Goal: Information Seeking & Learning: Learn about a topic

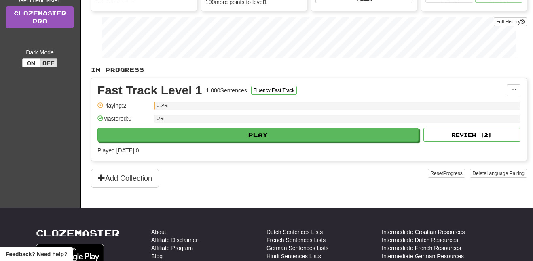
scroll to position [122, 0]
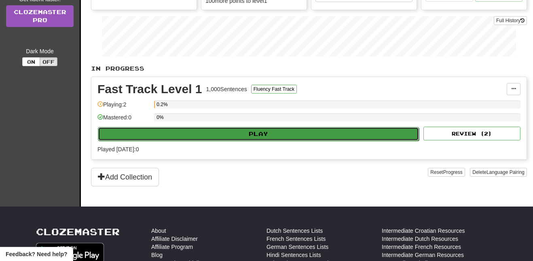
click at [223, 132] on button "Play" at bounding box center [258, 134] width 321 height 14
select select "**"
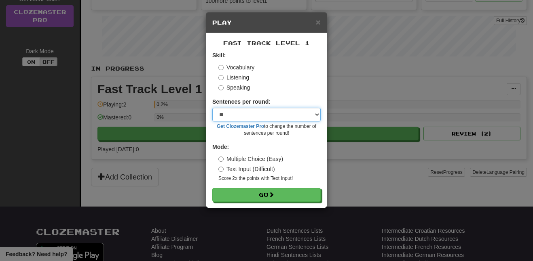
click at [255, 114] on select "* ** ** ** ** ** *** ********" at bounding box center [266, 115] width 108 height 14
click at [277, 92] on form "Skill: Vocabulary Listening Speaking Sentences per round: * ** ** ** ** ** *** …" at bounding box center [266, 126] width 108 height 151
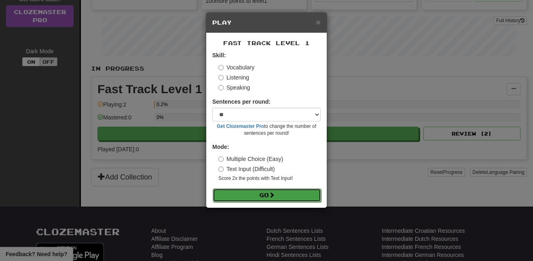
click at [229, 195] on button "Go" at bounding box center [267, 196] width 108 height 14
click at [223, 76] on label "Listening" at bounding box center [233, 78] width 31 height 8
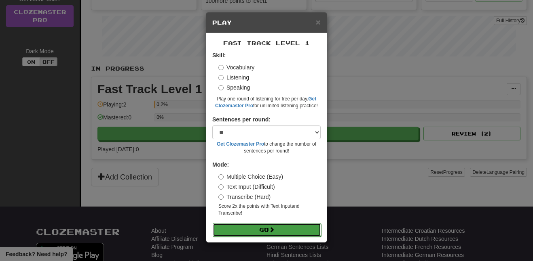
click at [270, 226] on button "Go" at bounding box center [267, 230] width 108 height 14
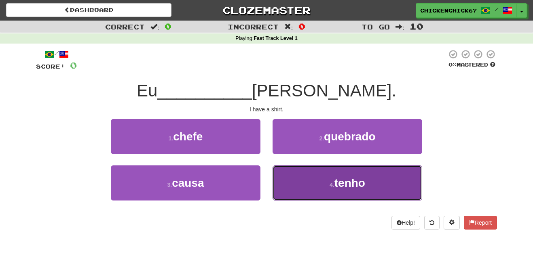
click at [389, 185] on button "4 . tenho" at bounding box center [347, 183] width 150 height 35
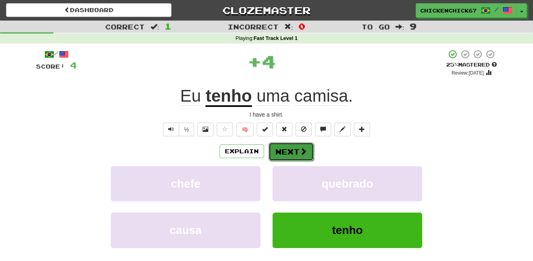
click at [288, 149] on button "Next" at bounding box center [290, 152] width 45 height 19
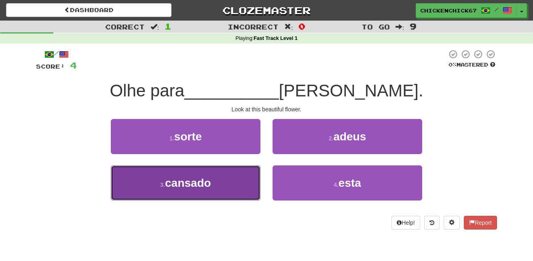
click at [210, 193] on button "3 . cansado" at bounding box center [186, 183] width 150 height 35
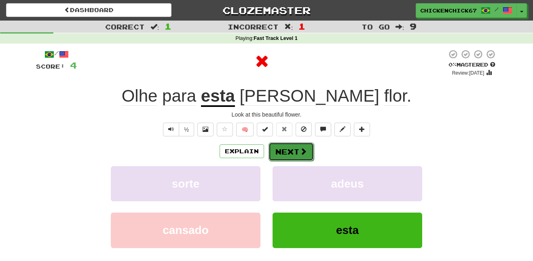
click at [297, 147] on button "Next" at bounding box center [290, 152] width 45 height 19
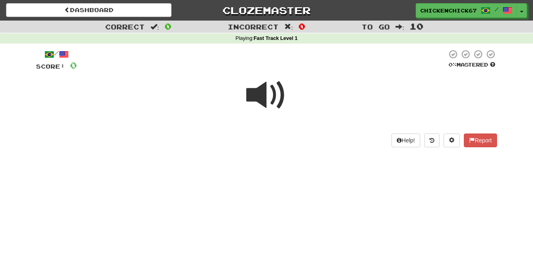
click at [276, 89] on span at bounding box center [266, 95] width 40 height 40
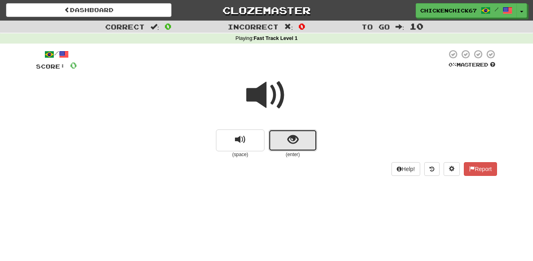
click at [310, 145] on button "show sentence" at bounding box center [292, 141] width 48 height 22
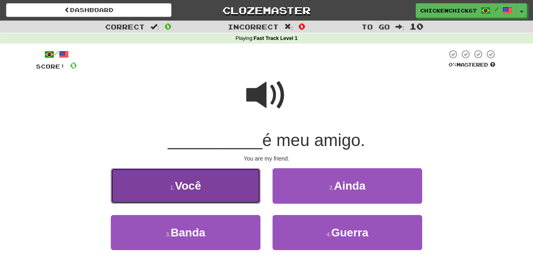
click at [240, 177] on button "1 . Você" at bounding box center [186, 186] width 150 height 35
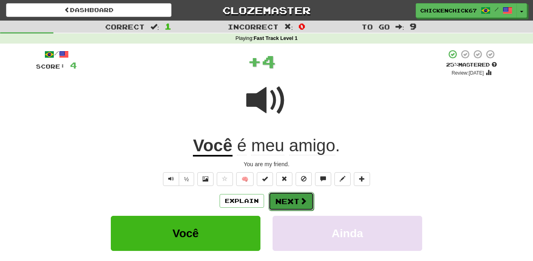
click at [286, 198] on button "Next" at bounding box center [290, 201] width 45 height 19
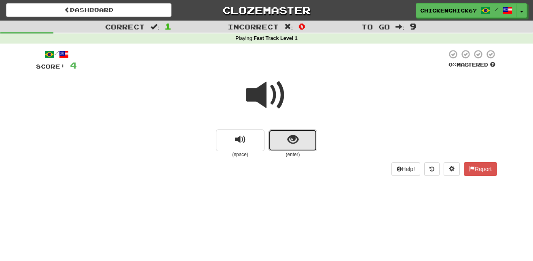
click at [308, 145] on button "show sentence" at bounding box center [292, 141] width 48 height 22
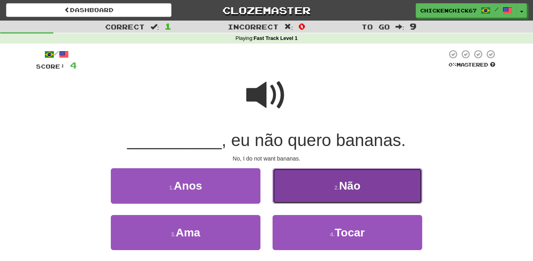
click at [319, 199] on button "2 . Não" at bounding box center [347, 186] width 150 height 35
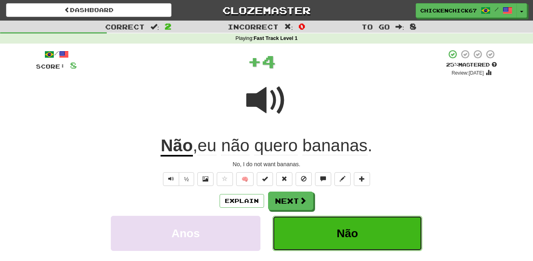
click at [369, 218] on button "Não" at bounding box center [347, 233] width 150 height 35
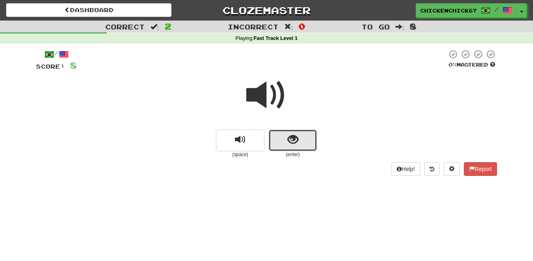
click at [293, 133] on button "show sentence" at bounding box center [292, 141] width 48 height 22
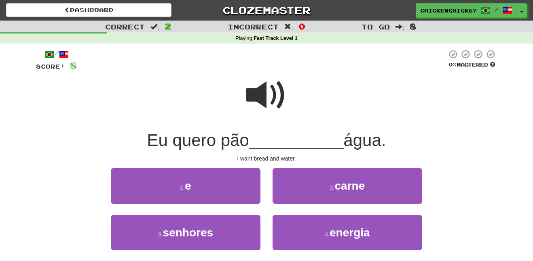
click at [266, 77] on span at bounding box center [266, 95] width 40 height 40
click at [264, 91] on span at bounding box center [266, 95] width 40 height 40
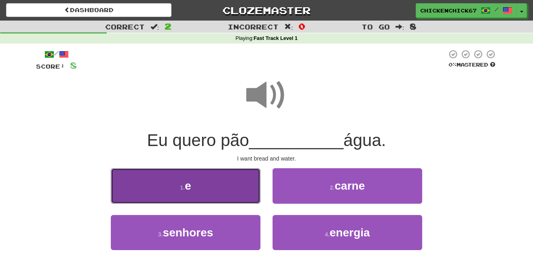
click at [241, 183] on button "1 . e" at bounding box center [186, 186] width 150 height 35
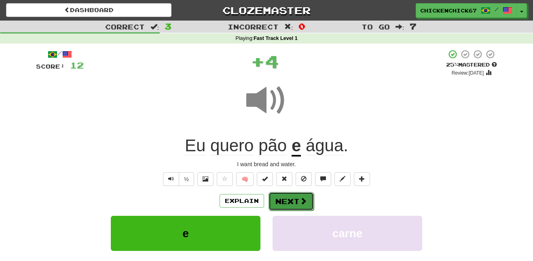
click at [293, 199] on button "Next" at bounding box center [290, 201] width 45 height 19
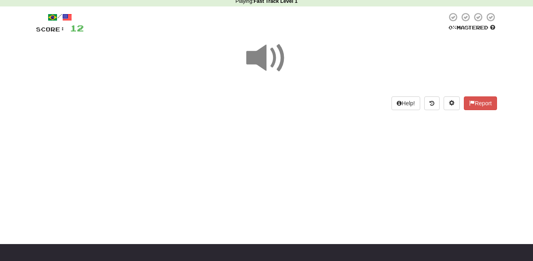
scroll to position [38, 0]
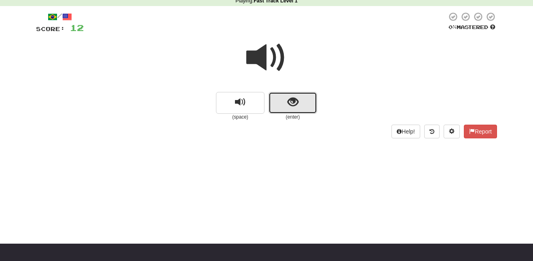
click at [307, 101] on button "show sentence" at bounding box center [292, 103] width 48 height 22
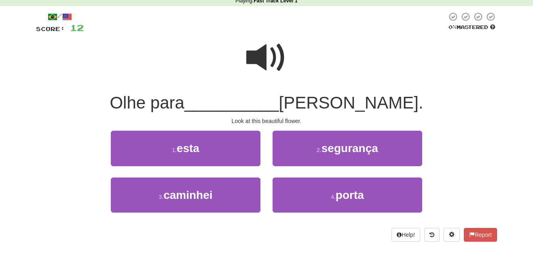
click at [265, 54] on span at bounding box center [266, 58] width 40 height 40
click at [270, 49] on span at bounding box center [266, 58] width 40 height 40
click at [260, 55] on span at bounding box center [266, 58] width 40 height 40
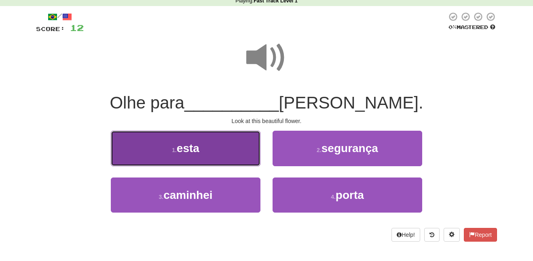
click at [234, 153] on button "1 . esta" at bounding box center [186, 148] width 150 height 35
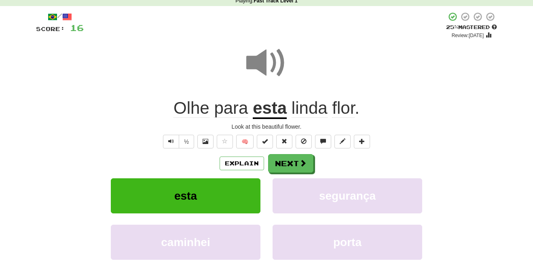
click at [268, 60] on span at bounding box center [266, 63] width 40 height 40
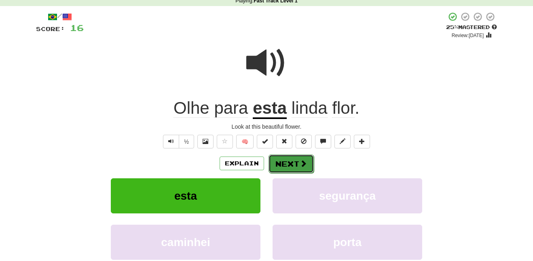
click at [292, 172] on button "Next" at bounding box center [290, 164] width 45 height 19
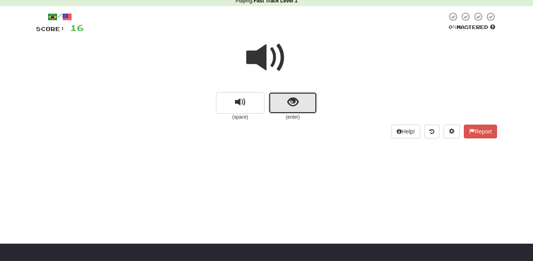
click at [294, 95] on button "show sentence" at bounding box center [292, 103] width 48 height 22
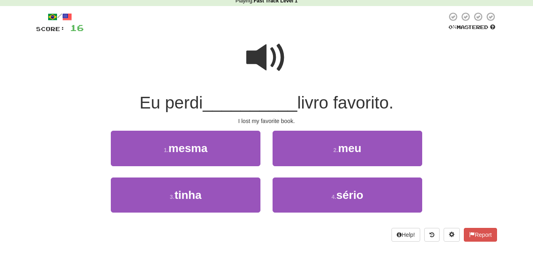
click at [280, 43] on span at bounding box center [266, 58] width 40 height 40
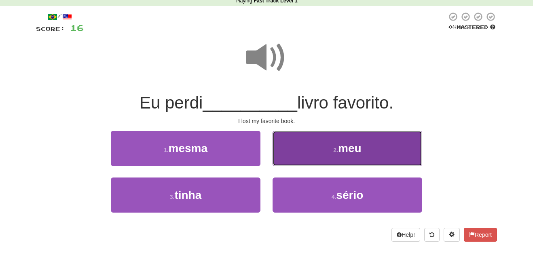
click at [340, 146] on span "meu" at bounding box center [349, 148] width 23 height 13
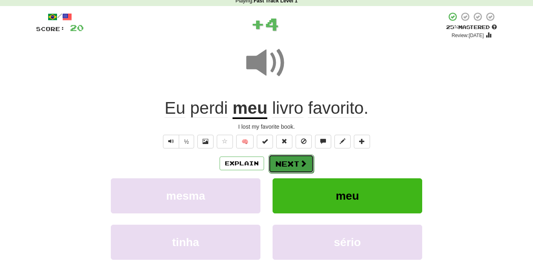
click at [296, 157] on button "Next" at bounding box center [290, 164] width 45 height 19
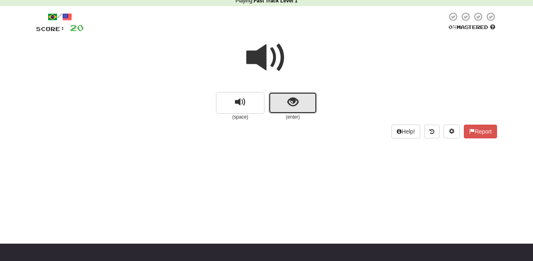
click at [301, 105] on button "show sentence" at bounding box center [292, 103] width 48 height 22
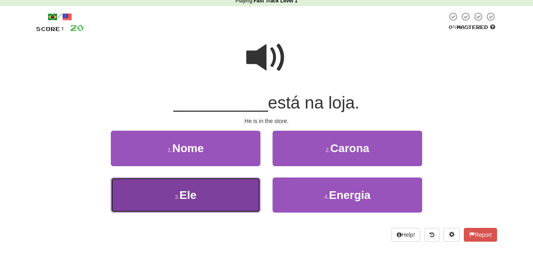
click at [233, 191] on button "3 . Ele" at bounding box center [186, 195] width 150 height 35
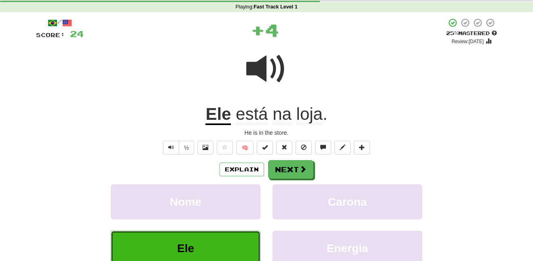
scroll to position [28, 0]
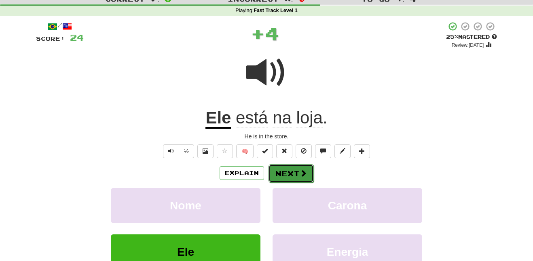
click at [308, 173] on button "Next" at bounding box center [290, 173] width 45 height 19
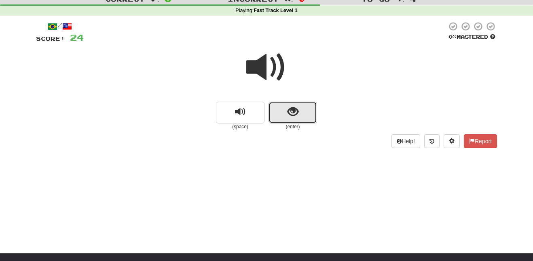
click at [306, 116] on button "show sentence" at bounding box center [292, 113] width 48 height 22
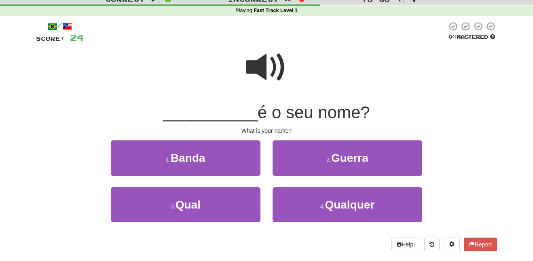
click at [267, 59] on span at bounding box center [266, 67] width 40 height 40
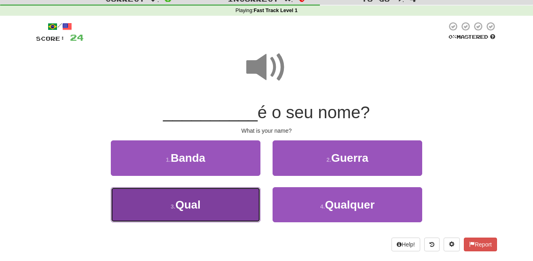
click at [235, 201] on button "3 . Qual" at bounding box center [186, 205] width 150 height 35
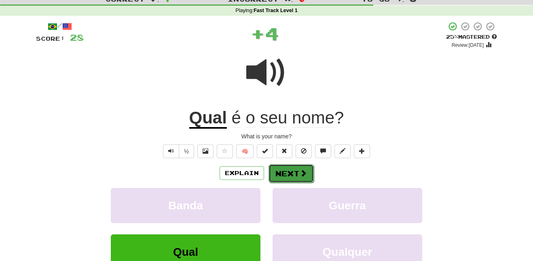
click at [293, 182] on button "Next" at bounding box center [290, 173] width 45 height 19
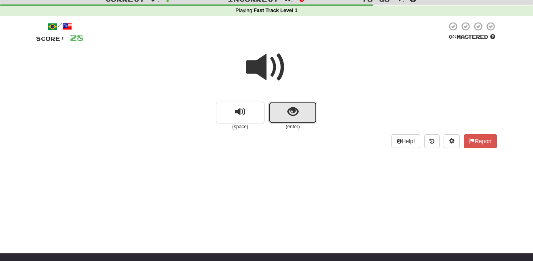
click at [308, 108] on button "show sentence" at bounding box center [292, 113] width 48 height 22
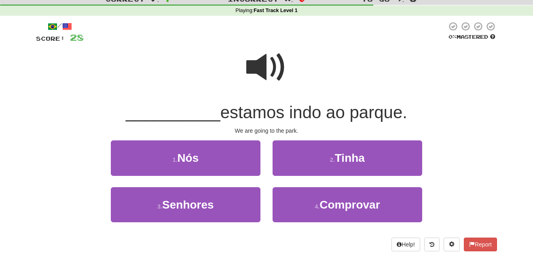
click at [276, 73] on span at bounding box center [266, 67] width 40 height 40
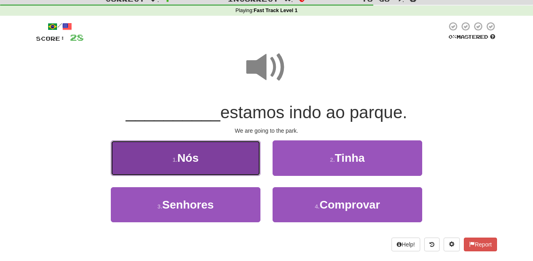
click at [232, 157] on button "1 . Nós" at bounding box center [186, 158] width 150 height 35
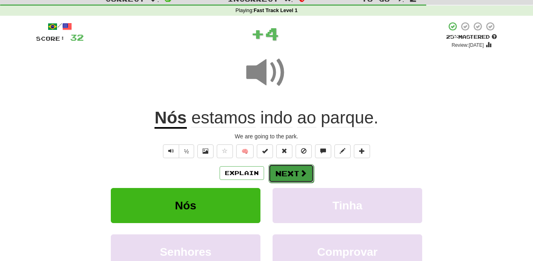
click at [285, 169] on button "Next" at bounding box center [290, 173] width 45 height 19
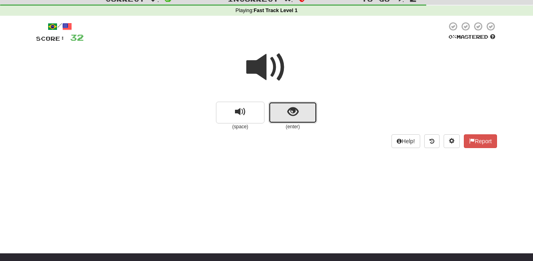
click at [297, 107] on span "show sentence" at bounding box center [292, 112] width 11 height 11
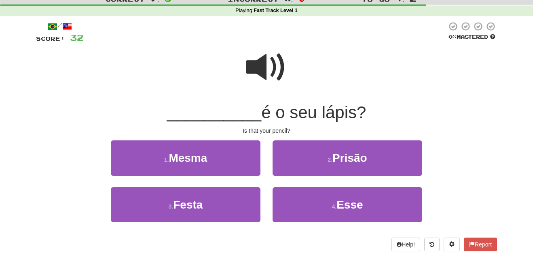
click at [265, 55] on span at bounding box center [266, 67] width 40 height 40
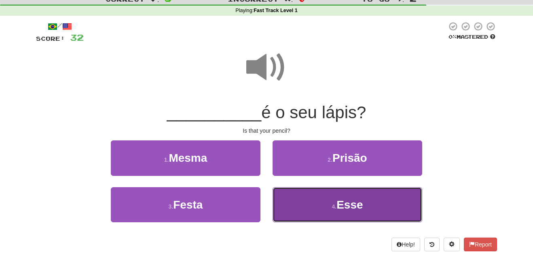
click at [342, 205] on span "Esse" at bounding box center [349, 205] width 26 height 13
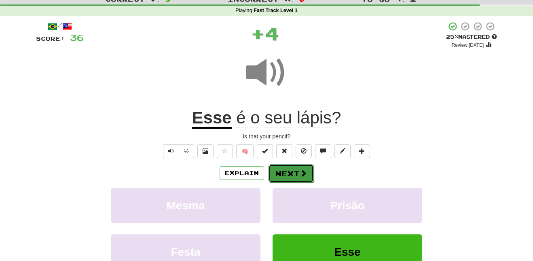
click at [304, 176] on span at bounding box center [302, 173] width 7 height 7
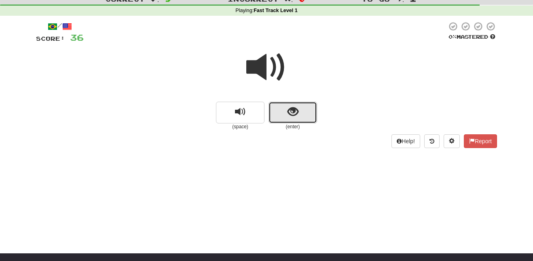
click at [294, 108] on span "show sentence" at bounding box center [292, 112] width 11 height 11
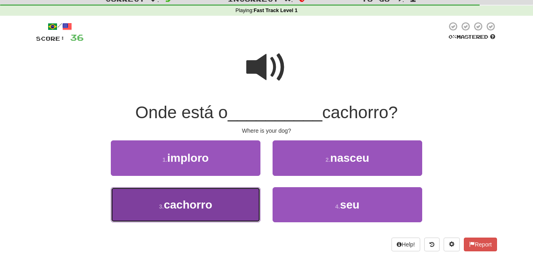
click at [210, 210] on span "cachorro" at bounding box center [188, 205] width 48 height 13
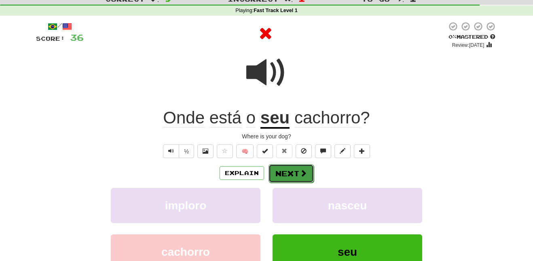
click at [302, 170] on span at bounding box center [302, 173] width 7 height 7
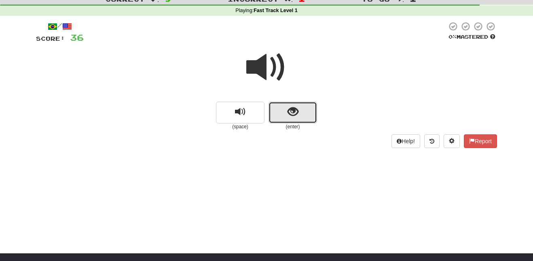
click at [296, 122] on button "show sentence" at bounding box center [292, 113] width 48 height 22
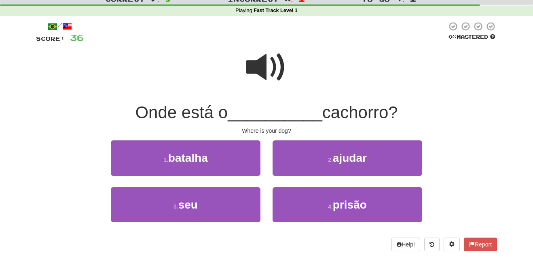
click at [268, 66] on span at bounding box center [266, 67] width 40 height 40
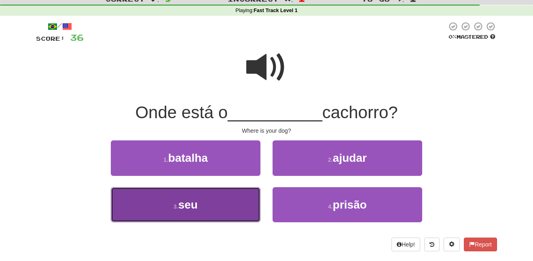
click at [224, 214] on button "3 . seu" at bounding box center [186, 205] width 150 height 35
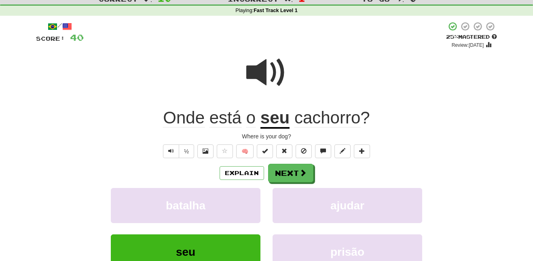
click at [273, 74] on span at bounding box center [266, 73] width 40 height 40
click at [260, 70] on span at bounding box center [266, 73] width 40 height 40
click at [277, 75] on span at bounding box center [266, 73] width 40 height 40
click at [273, 69] on span at bounding box center [266, 73] width 40 height 40
click at [278, 80] on span at bounding box center [266, 73] width 40 height 40
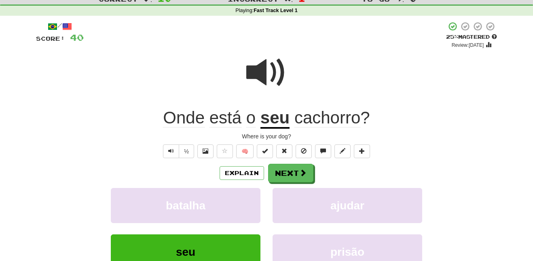
click at [270, 73] on span at bounding box center [266, 73] width 40 height 40
click at [300, 168] on button "Next" at bounding box center [290, 173] width 45 height 19
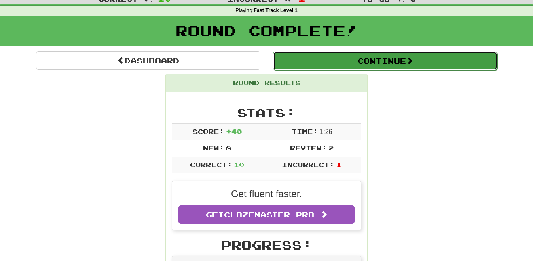
click at [364, 67] on button "Continue" at bounding box center [385, 61] width 224 height 19
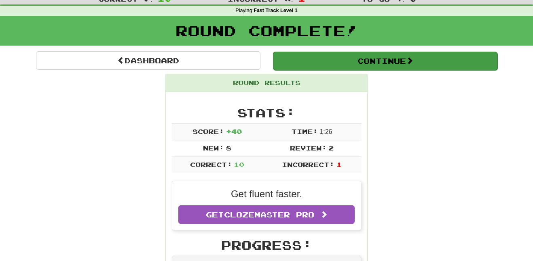
scroll to position [44, 0]
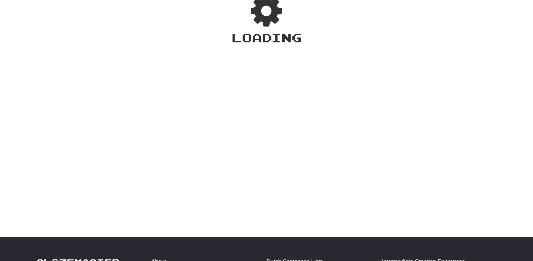
click at [349, 35] on div "Loading" at bounding box center [266, 37] width 533 height 17
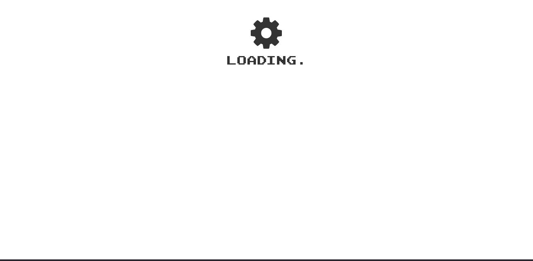
scroll to position [0, 0]
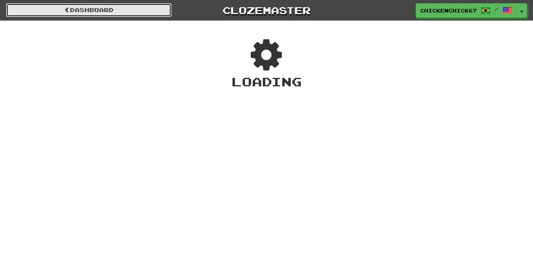
click at [149, 13] on link "Dashboard" at bounding box center [88, 10] width 165 height 14
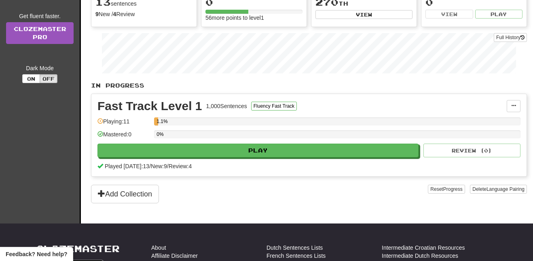
scroll to position [103, 0]
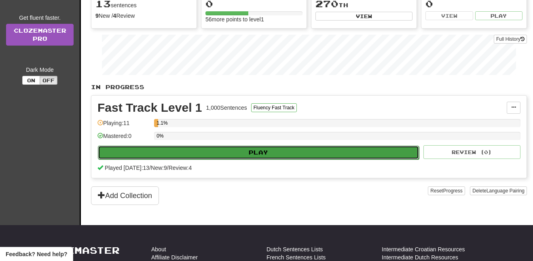
click at [308, 158] on button "Play" at bounding box center [258, 153] width 321 height 14
select select "**"
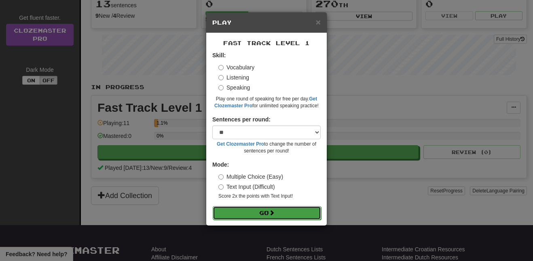
click at [295, 209] on button "Go" at bounding box center [267, 214] width 108 height 14
click at [261, 214] on button "Go" at bounding box center [267, 214] width 108 height 14
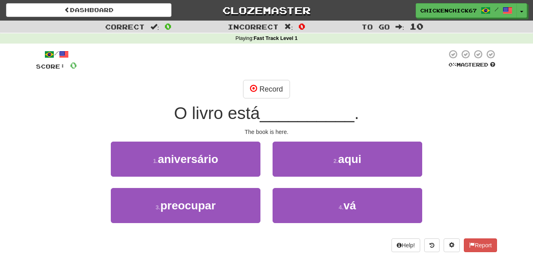
click at [233, 115] on span "O livro está" at bounding box center [217, 113] width 86 height 19
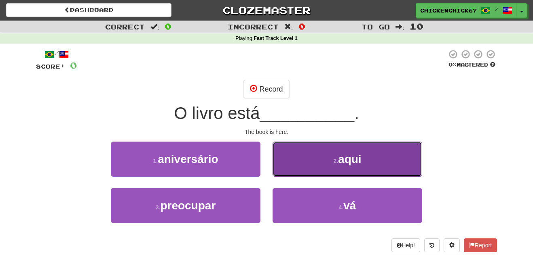
click at [311, 171] on button "2 . aqui" at bounding box center [347, 159] width 150 height 35
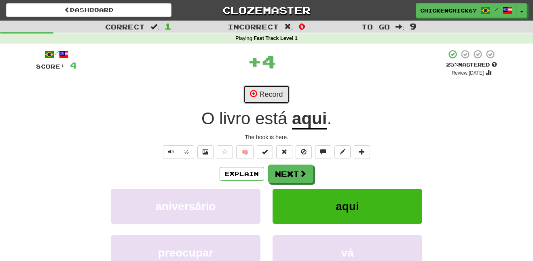
click at [270, 94] on button "Record" at bounding box center [266, 94] width 46 height 19
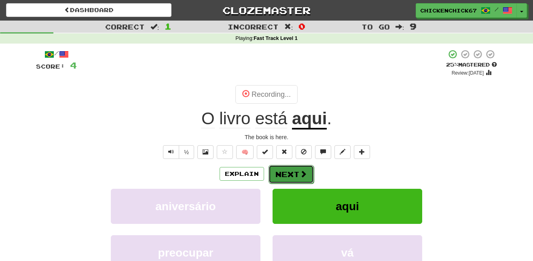
click at [287, 173] on button "Next" at bounding box center [290, 174] width 45 height 19
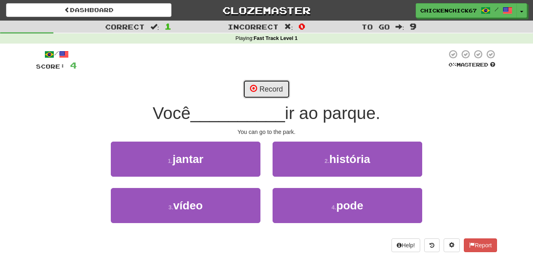
click at [271, 86] on button "Record" at bounding box center [266, 89] width 46 height 19
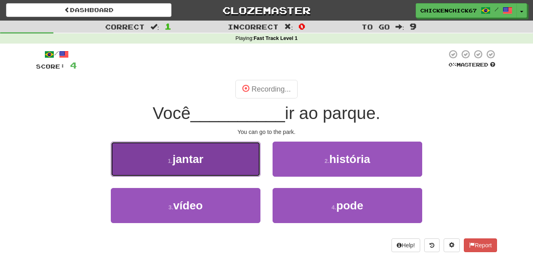
click at [229, 150] on button "1 . jantar" at bounding box center [186, 159] width 150 height 35
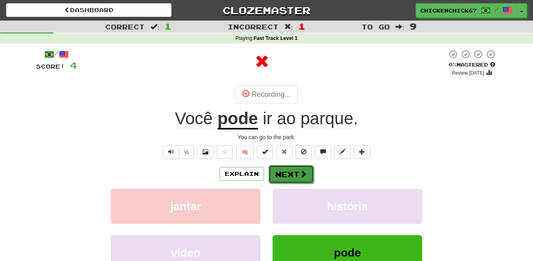
click at [294, 175] on button "Next" at bounding box center [290, 174] width 45 height 19
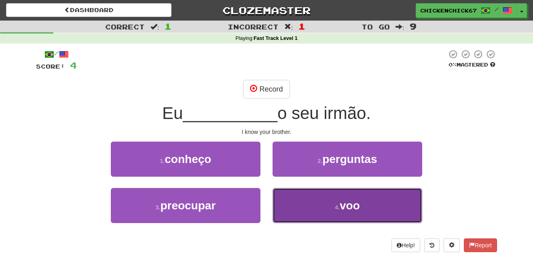
click at [316, 194] on button "4 . voo" at bounding box center [347, 205] width 150 height 35
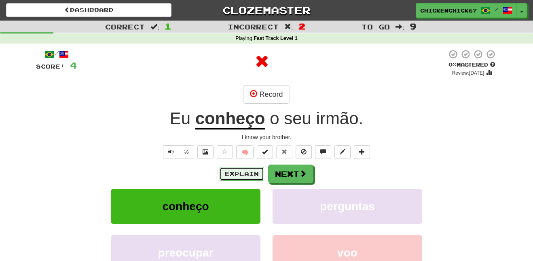
click at [245, 176] on button "Explain" at bounding box center [241, 174] width 44 height 14
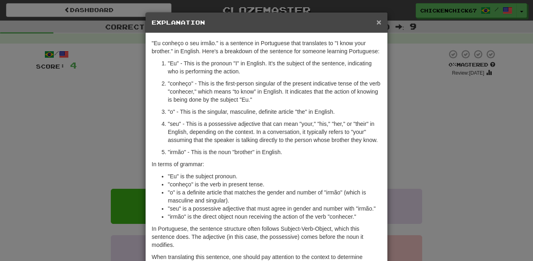
click at [380, 21] on span "×" at bounding box center [378, 21] width 5 height 9
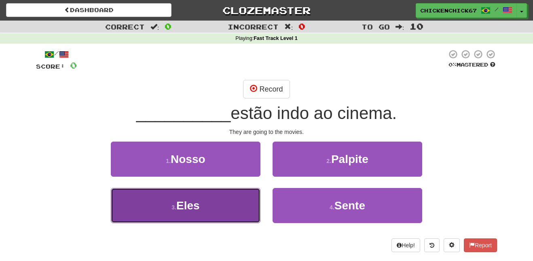
click at [217, 198] on button "3 . Eles" at bounding box center [186, 205] width 150 height 35
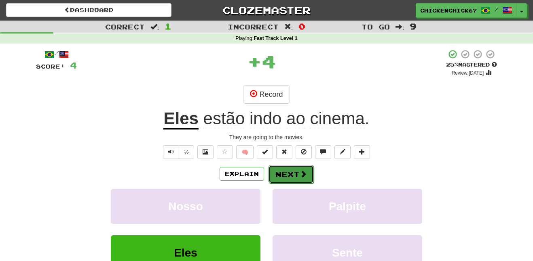
click at [293, 171] on button "Next" at bounding box center [290, 174] width 45 height 19
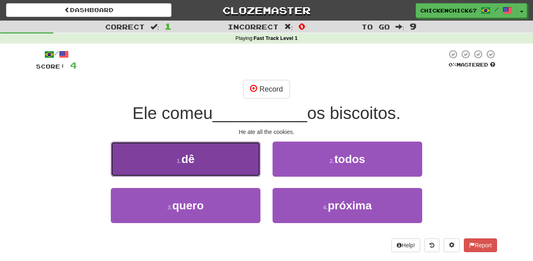
click at [229, 171] on button "1 . dê" at bounding box center [186, 159] width 150 height 35
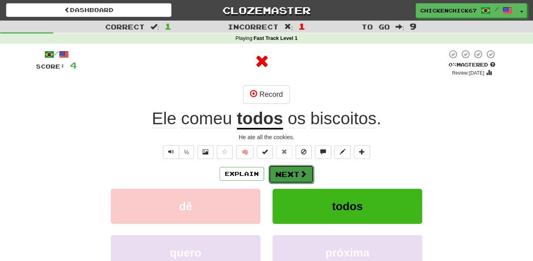
click at [287, 173] on button "Next" at bounding box center [290, 174] width 45 height 19
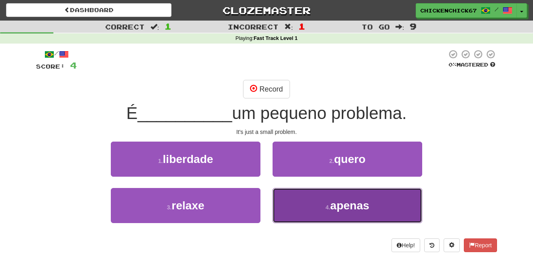
click at [338, 217] on button "4 . apenas" at bounding box center [347, 205] width 150 height 35
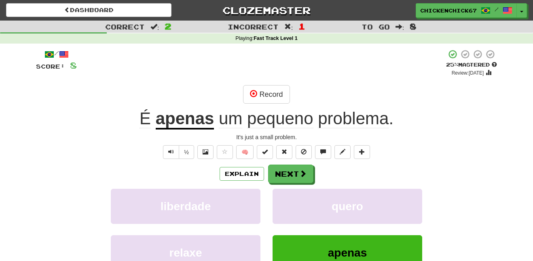
click at [216, 139] on div "It's just a small problem." at bounding box center [266, 137] width 461 height 8
click at [286, 169] on button "Next" at bounding box center [290, 174] width 45 height 19
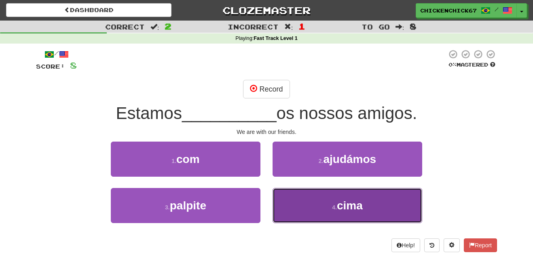
click at [312, 209] on button "4 . cima" at bounding box center [347, 205] width 150 height 35
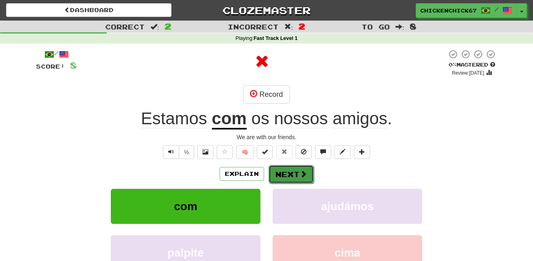
click at [295, 182] on button "Next" at bounding box center [290, 174] width 45 height 19
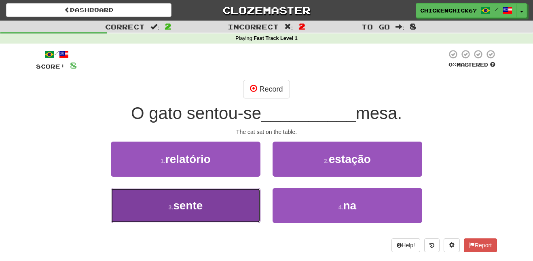
click at [244, 211] on button "3 . sente" at bounding box center [186, 205] width 150 height 35
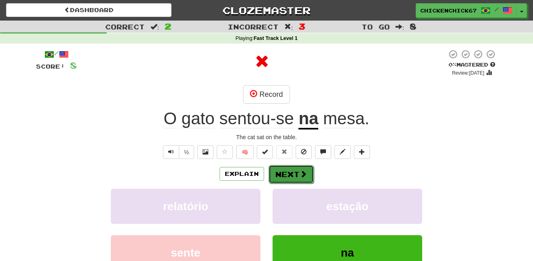
click at [302, 175] on span at bounding box center [302, 174] width 7 height 7
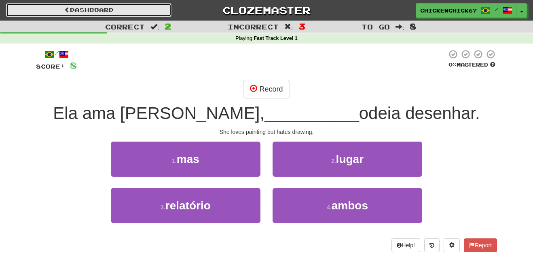
click at [36, 14] on link "Dashboard" at bounding box center [88, 10] width 165 height 14
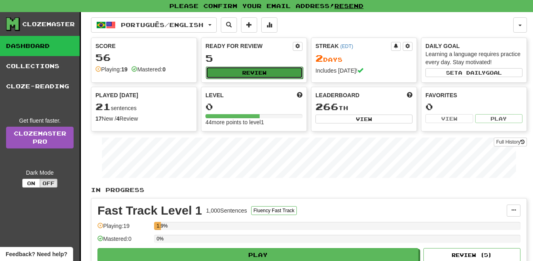
click at [281, 71] on button "Review" at bounding box center [254, 73] width 97 height 12
select select "**"
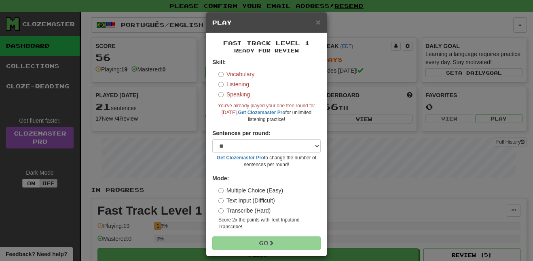
click at [302, 21] on h5 "Play" at bounding box center [266, 23] width 108 height 8
click at [301, 19] on h5 "Play" at bounding box center [266, 23] width 108 height 8
click at [320, 24] on span "×" at bounding box center [318, 21] width 5 height 9
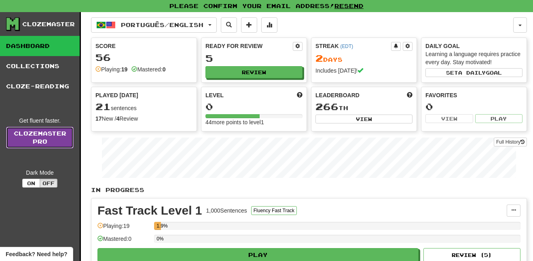
click at [37, 137] on link "Clozemaster Pro" at bounding box center [39, 138] width 67 height 22
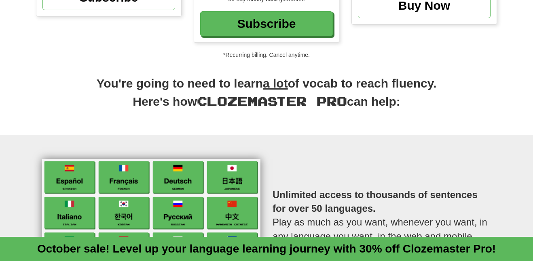
scroll to position [221, 0]
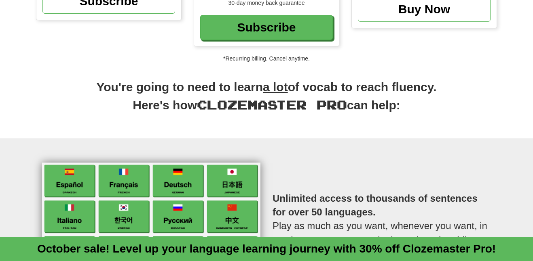
click at [312, 114] on h2 "You're going to need to learn a lot of vocab to reach fluency. Here's how Cloze…" at bounding box center [266, 101] width 461 height 44
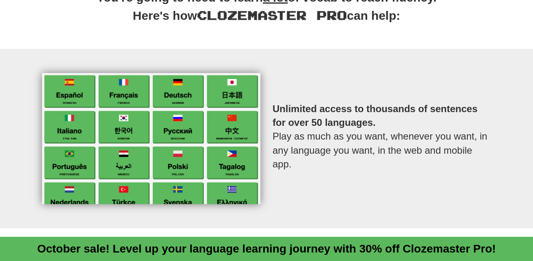
scroll to position [309, 0]
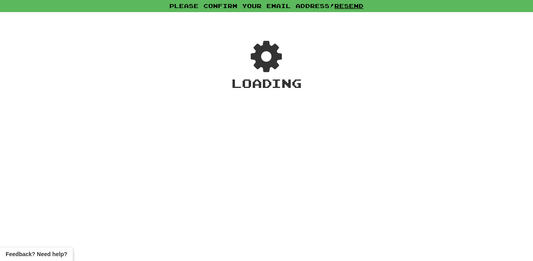
scroll to position [103, 0]
